Goal: Entertainment & Leisure: Consume media (video, audio)

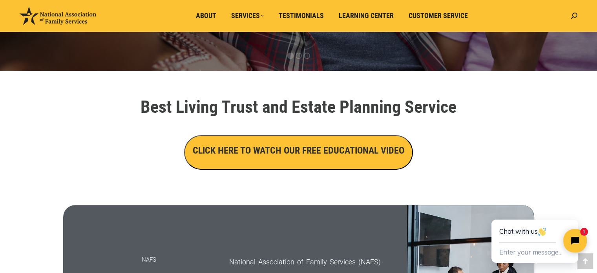
scroll to position [235, 0]
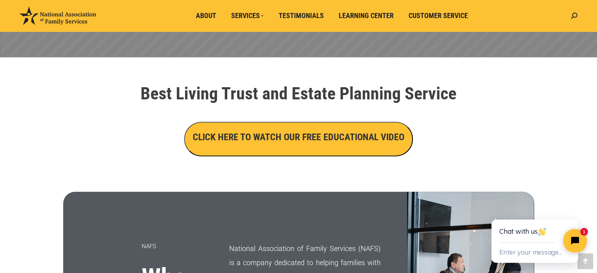
click at [266, 141] on h3 "CLICK HERE TO WATCH OUR FREE EDUCATIONAL VIDEO" at bounding box center [299, 136] width 212 height 13
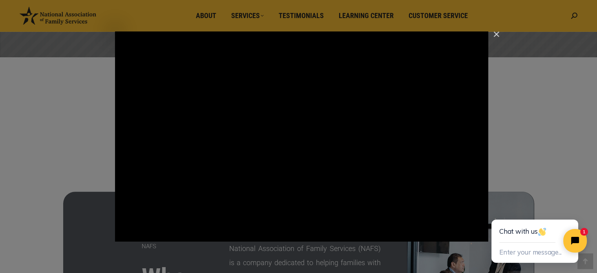
click at [481, 235] on html "Chat with us Enter your message... 1" at bounding box center [535, 233] width 123 height 78
click at [481, 233] on html "Chat with us Enter your message... 1" at bounding box center [535, 233] width 123 height 78
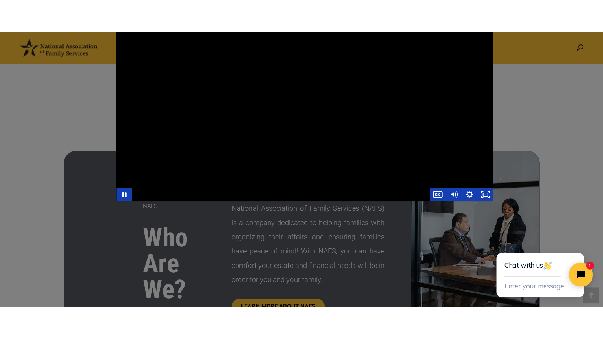
scroll to position [314, 0]
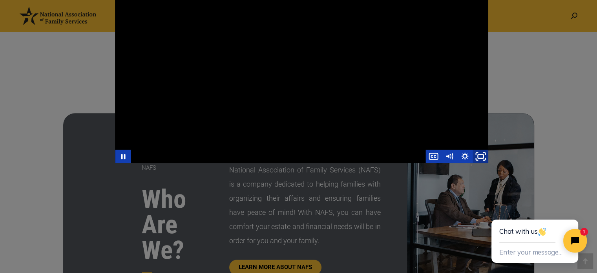
click at [480, 156] on icon "Fullscreen" at bounding box center [480, 156] width 19 height 16
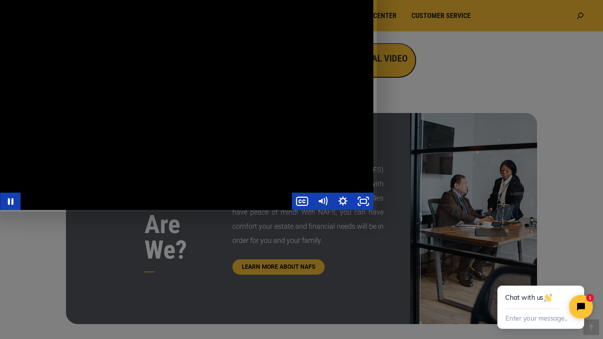
scroll to position [0, 166]
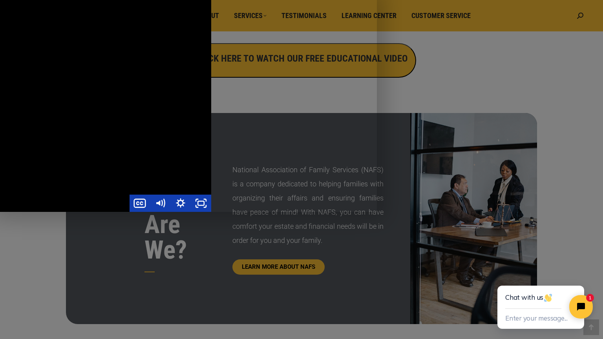
drag, startPoint x: 343, startPoint y: 262, endPoint x: 407, endPoint y: 263, distance: 64.0
click at [211, 212] on div "Main Video - Full Webinar (Emma) Landon V1.4" at bounding box center [22, 106] width 377 height 212
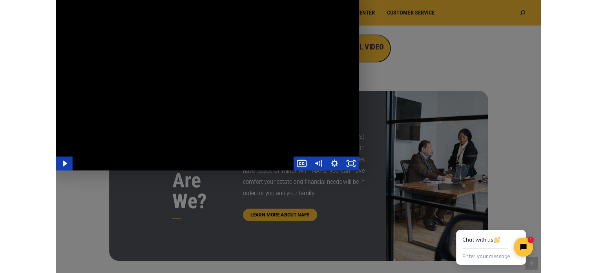
scroll to position [0, 0]
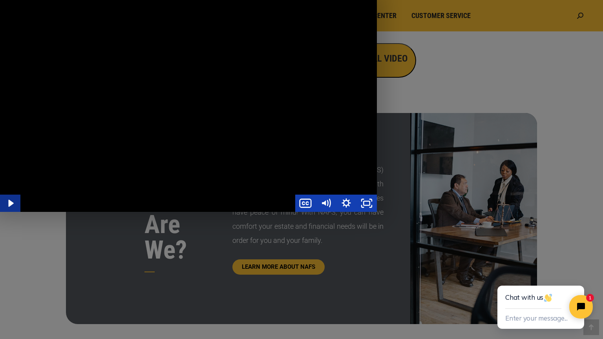
click at [11, 207] on icon "Play Video" at bounding box center [10, 203] width 5 height 7
click at [11, 214] on icon "Pause" at bounding box center [10, 203] width 24 height 21
click at [11, 207] on icon "Play Video" at bounding box center [10, 203] width 5 height 7
click at [13, 207] on icon "Pause" at bounding box center [10, 203] width 5 height 7
click at [12, 207] on icon "Play Video" at bounding box center [10, 203] width 5 height 7
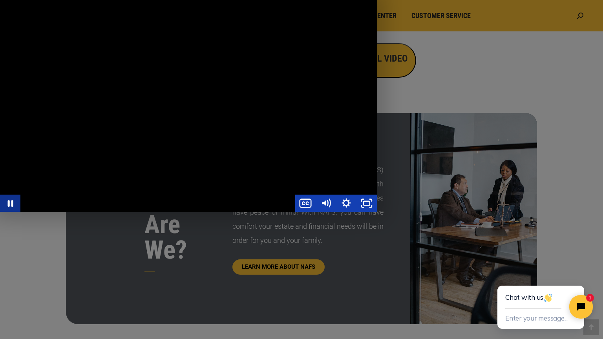
click at [12, 207] on icon "Pause" at bounding box center [10, 203] width 5 height 7
click at [12, 214] on icon "Play Video" at bounding box center [11, 203] width 24 height 21
click at [10, 214] on icon "Pause" at bounding box center [10, 203] width 24 height 21
click at [11, 212] on icon "Play Video" at bounding box center [11, 203] width 20 height 17
click at [11, 214] on icon "Pause" at bounding box center [10, 203] width 24 height 21
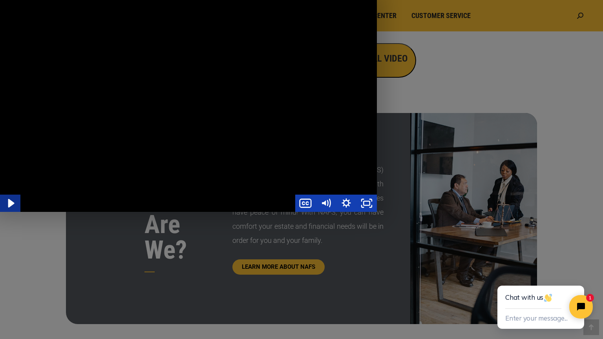
click at [10, 208] on icon "Play Video" at bounding box center [11, 203] width 6 height 9
click at [13, 207] on icon "Pause" at bounding box center [10, 203] width 5 height 7
click at [12, 207] on icon "Play Video" at bounding box center [10, 203] width 5 height 7
click at [12, 207] on icon "Pause" at bounding box center [10, 203] width 5 height 7
click at [11, 207] on icon "Play Video" at bounding box center [10, 203] width 5 height 7
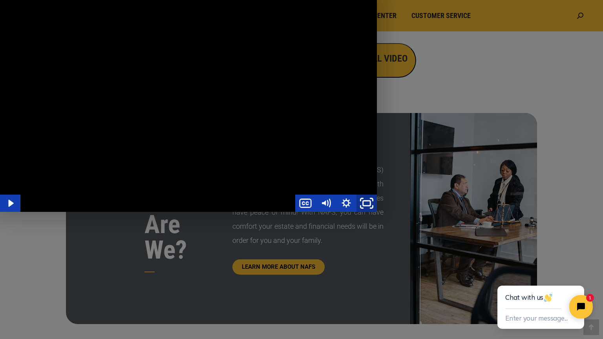
click at [379, 214] on icon "Unfullscreen" at bounding box center [366, 203] width 24 height 21
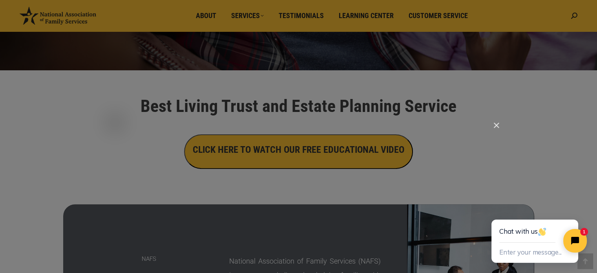
scroll to position [235, 0]
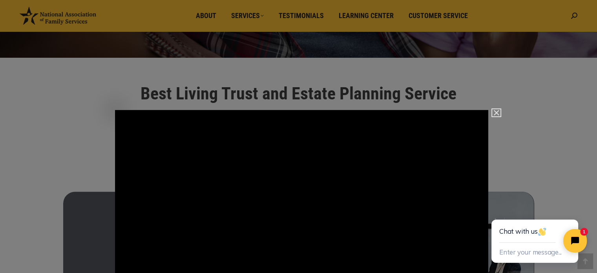
click at [496, 111] on img "Close" at bounding box center [492, 116] width 13 height 13
